Goal: Task Accomplishment & Management: Use online tool/utility

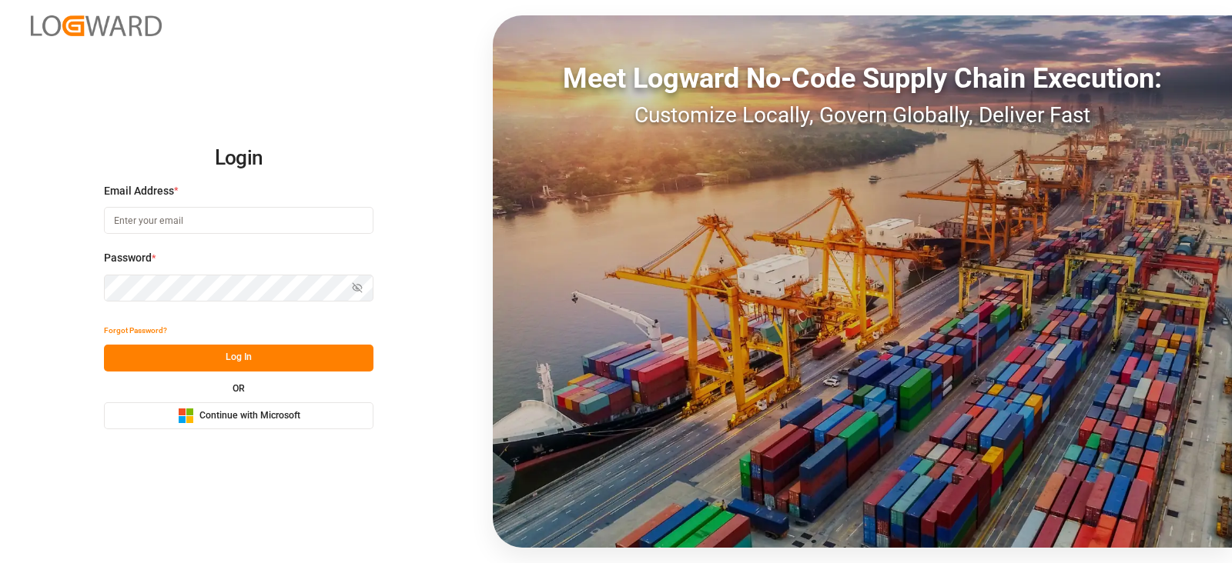
click at [216, 413] on span "Continue with Microsoft" at bounding box center [249, 417] width 101 height 14
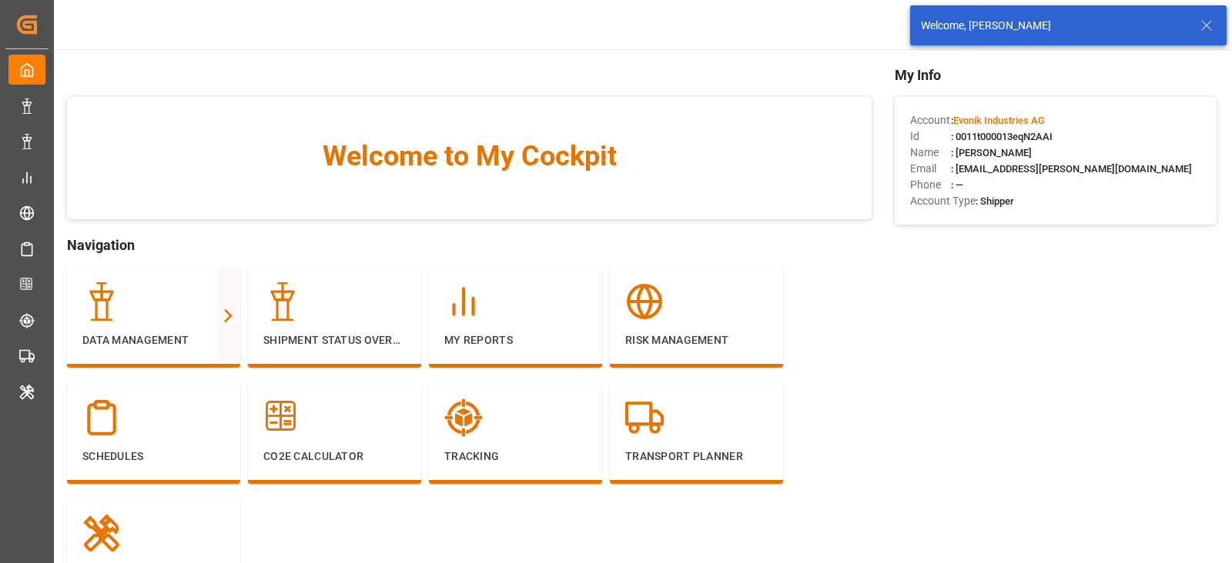
click at [1209, 24] on icon at bounding box center [1206, 25] width 18 height 18
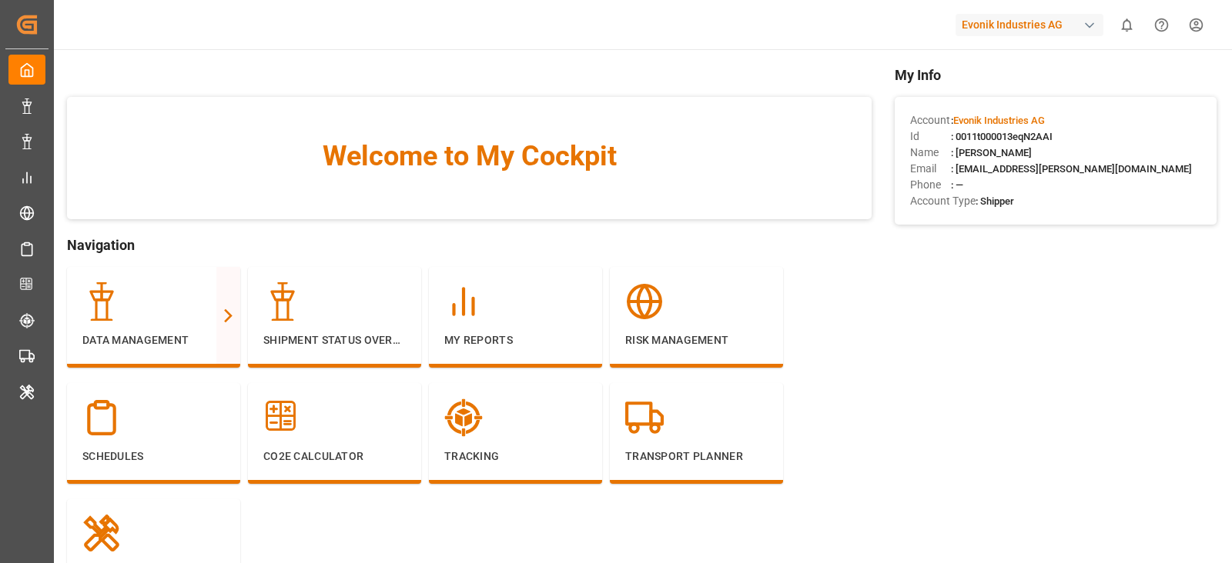
click at [1042, 28] on div "Evonik Industries AG" at bounding box center [1029, 25] width 148 height 22
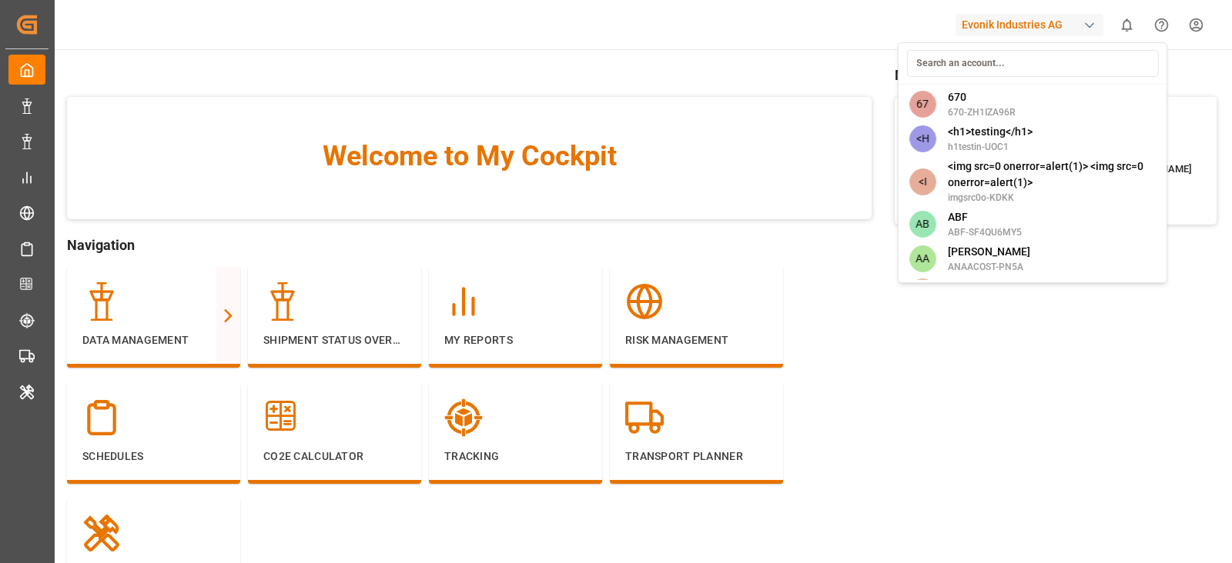
click at [999, 65] on input at bounding box center [1032, 63] width 252 height 27
click at [1049, 65] on input at bounding box center [1032, 63] width 252 height 27
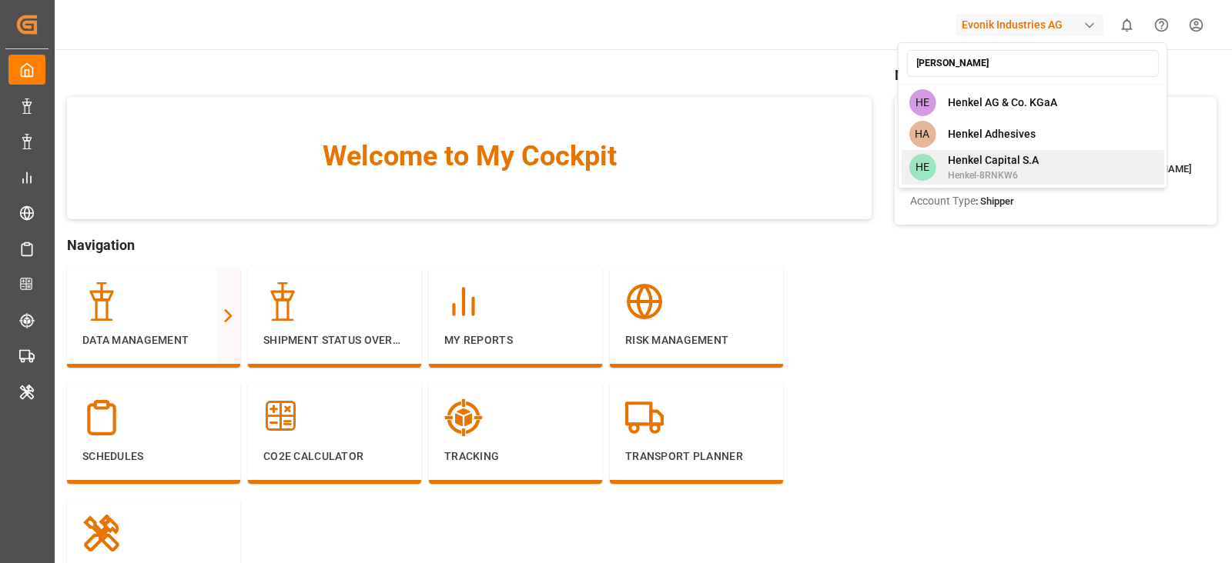
type input "henk"
click at [995, 176] on span "Henkel-8RNKW6" at bounding box center [993, 176] width 91 height 14
